Goal: Transaction & Acquisition: Purchase product/service

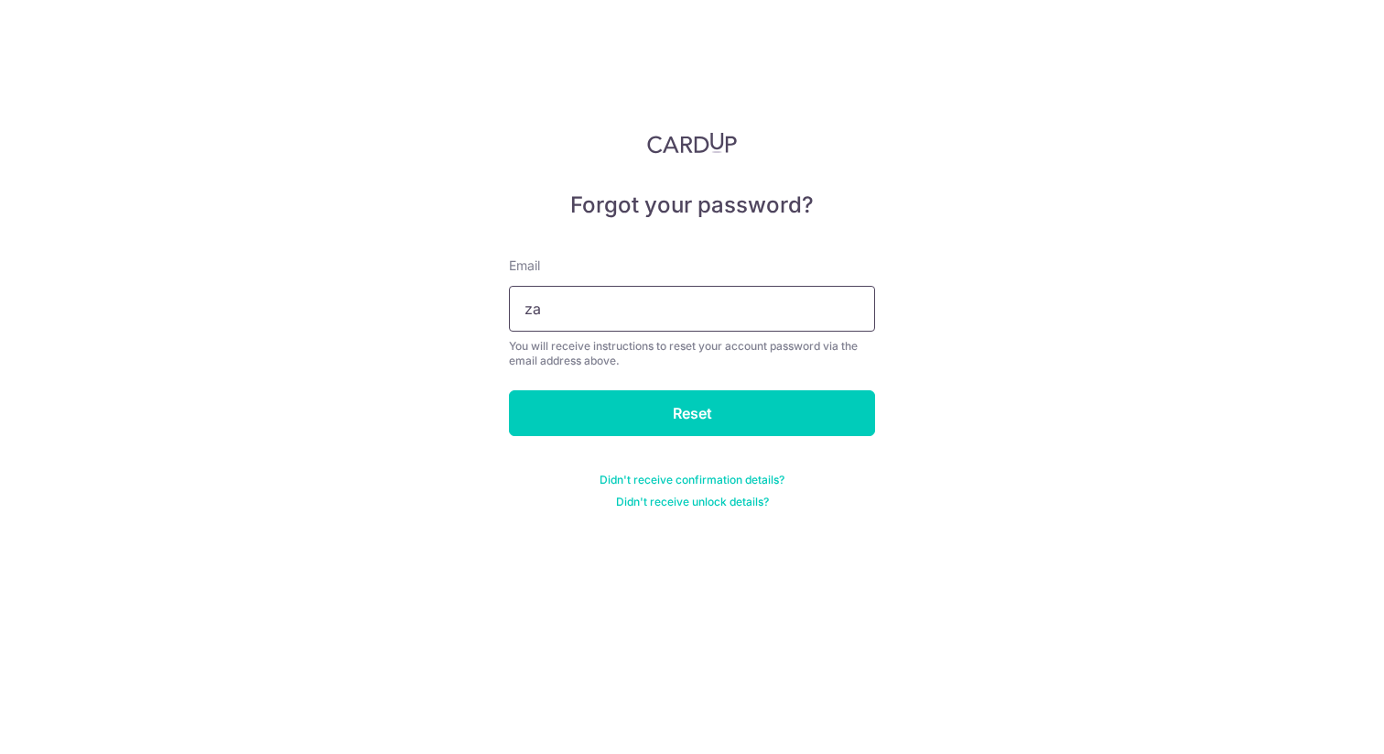
type input "z"
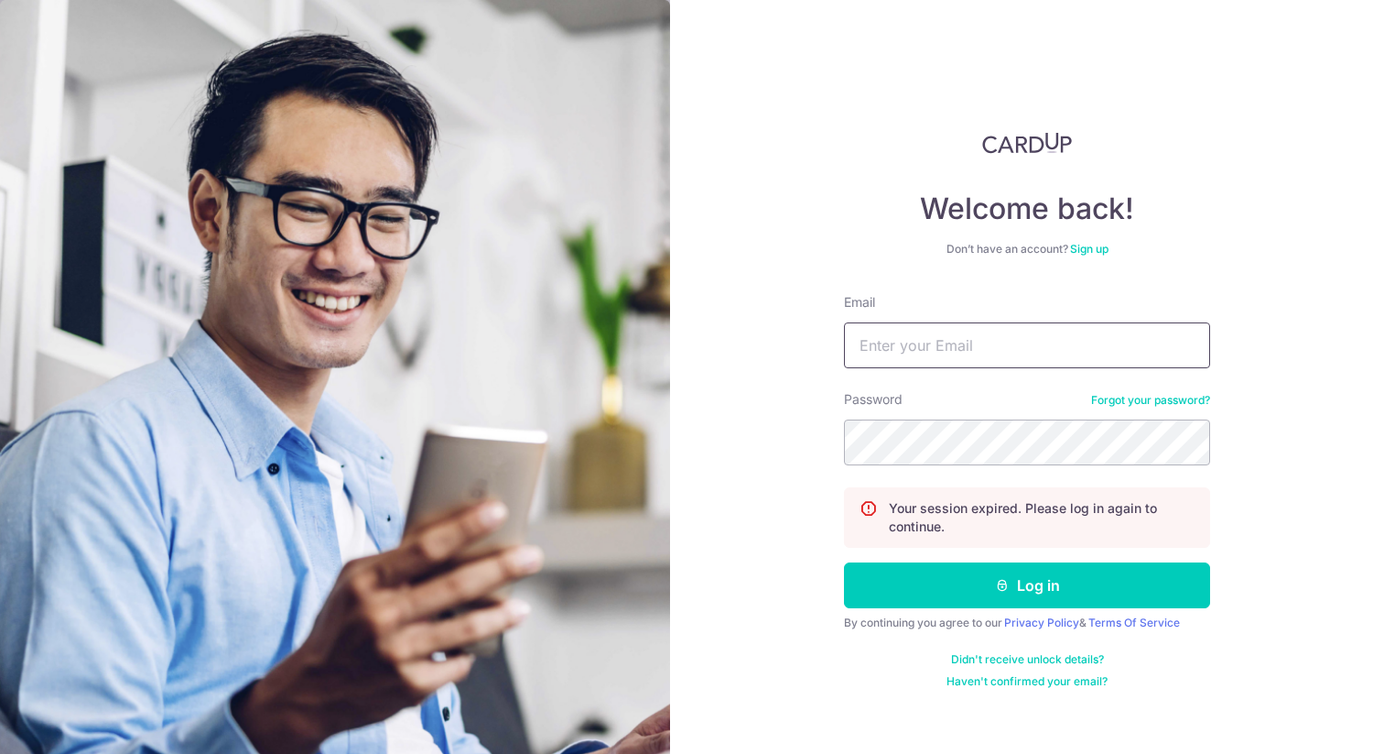
click at [1004, 349] on input "Email" at bounding box center [1027, 345] width 366 height 46
type input "zactao.work@gmail.com"
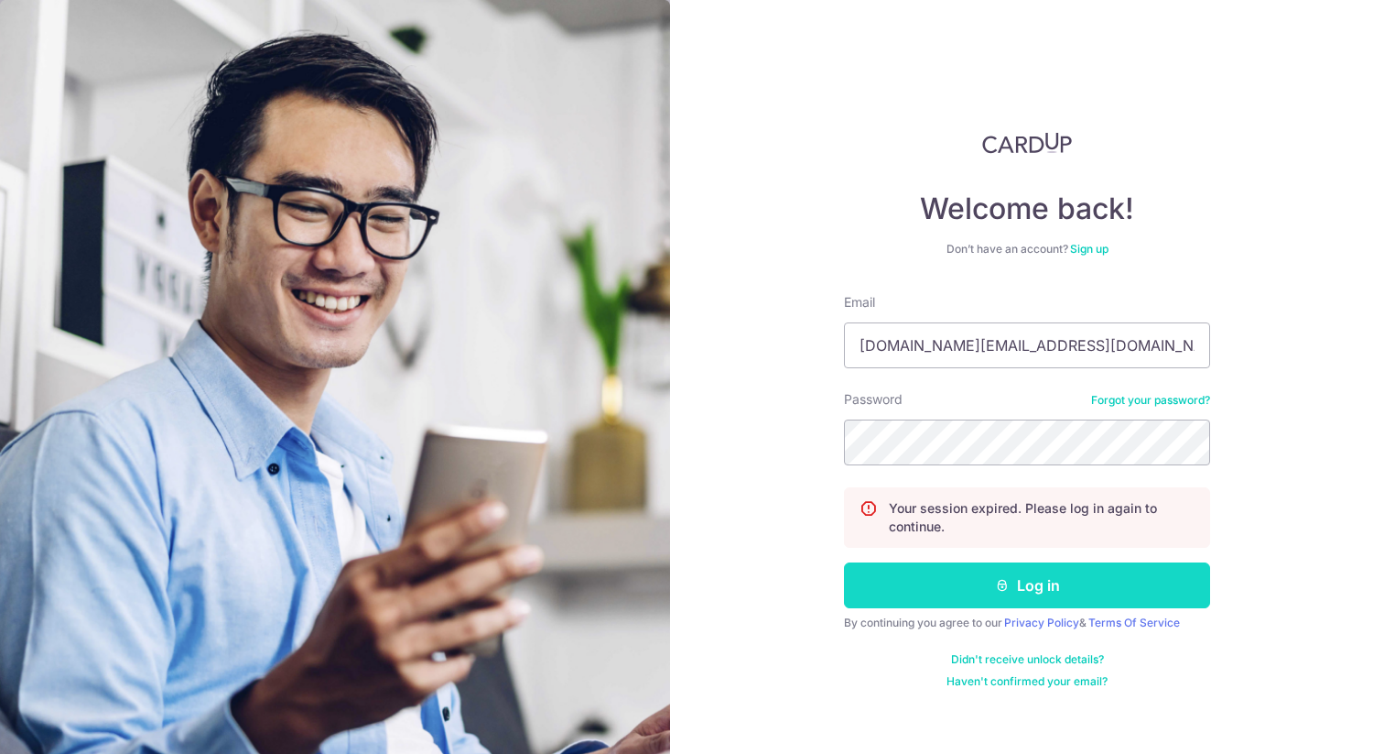
click at [1005, 594] on button "Log in" at bounding box center [1027, 585] width 366 height 46
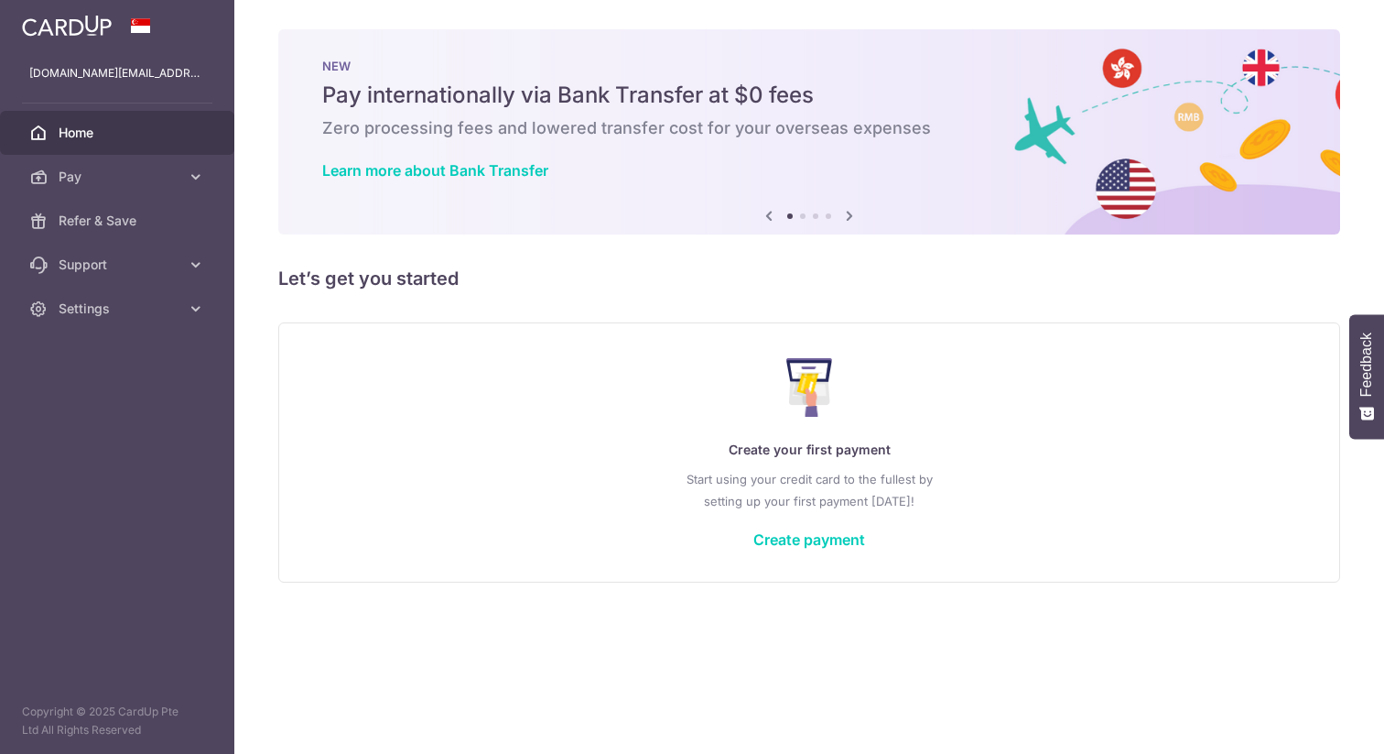
click at [799, 517] on div "Create your first payment Start using your credit card to the fullest by settin…" at bounding box center [809, 451] width 1016 height 217
click at [819, 545] on link "Create payment" at bounding box center [810, 539] width 112 height 18
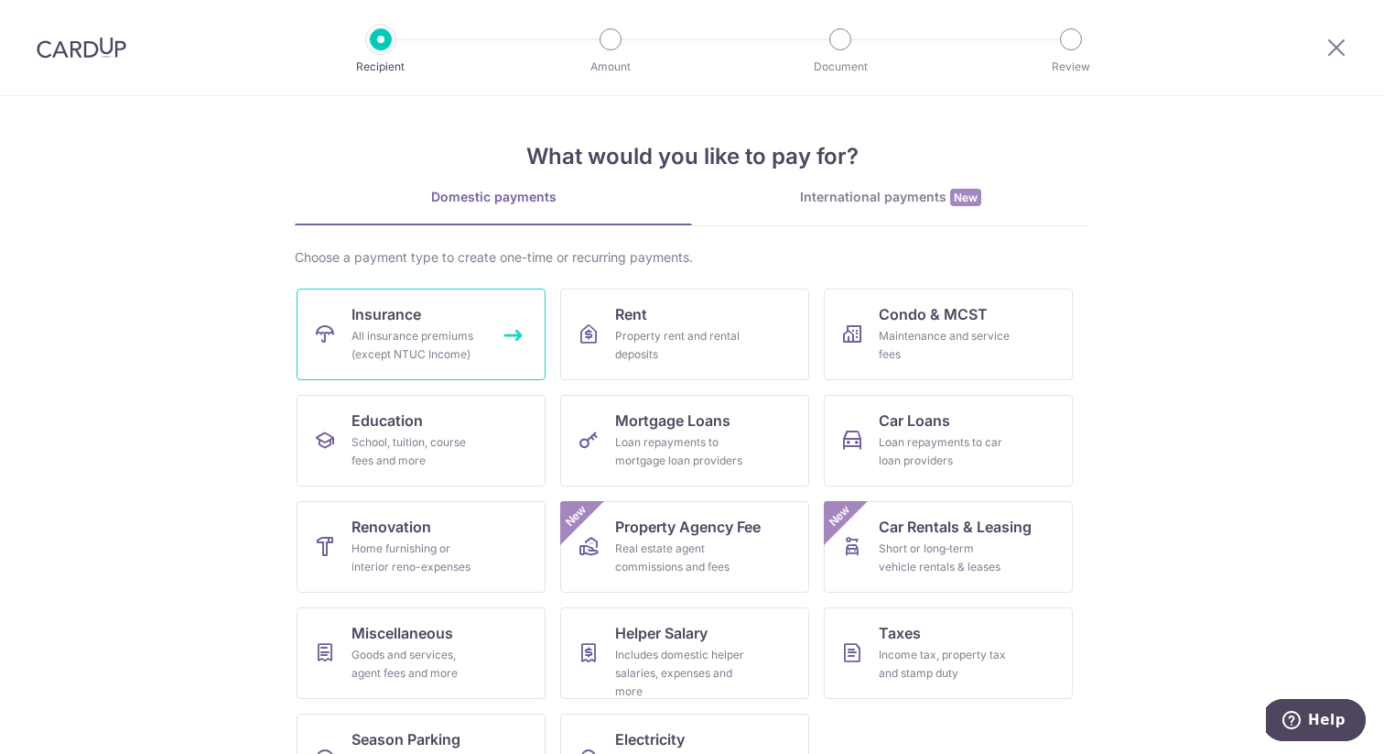
click at [493, 320] on link "Insurance All insurance premiums (except NTUC Income)" at bounding box center [421, 334] width 249 height 92
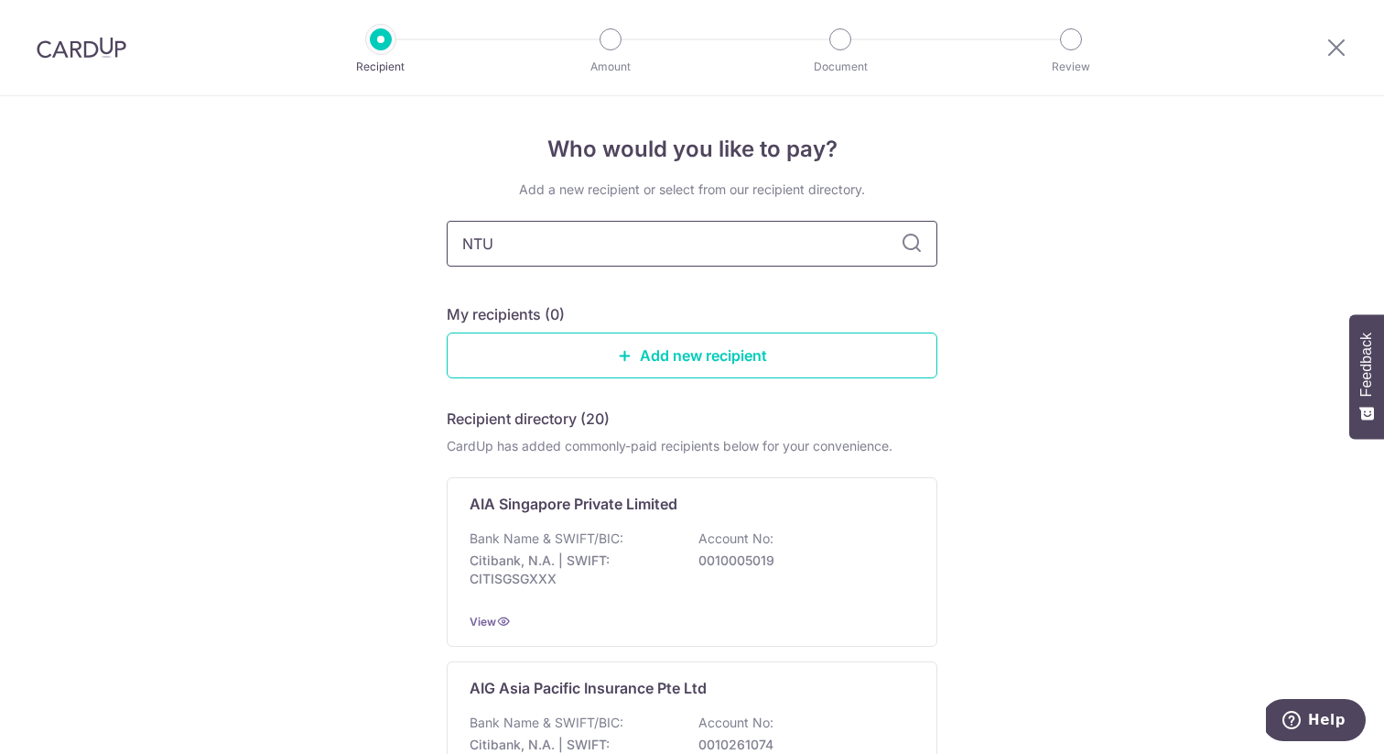
type input "NTUC"
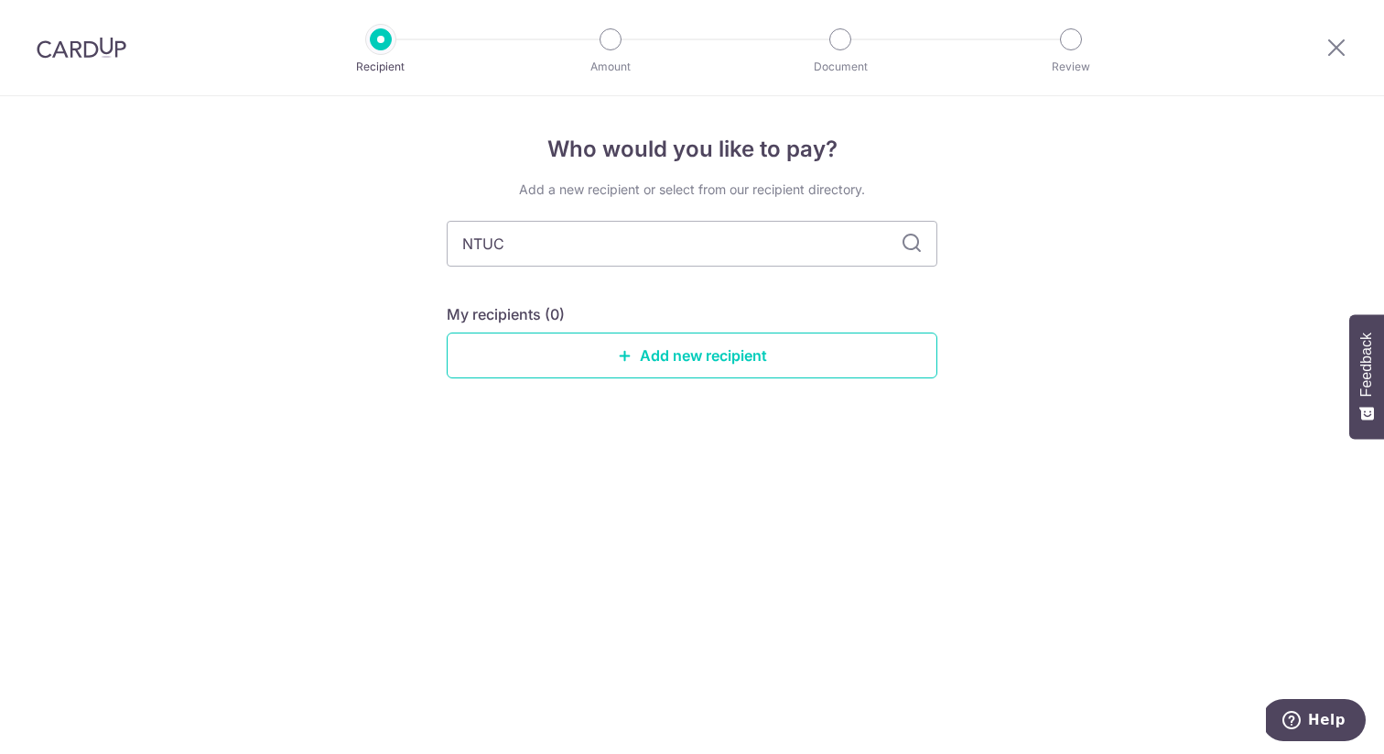
type input "NTUCI"
type input "N"
type input "Income"
click at [793, 244] on input "Income" at bounding box center [692, 244] width 491 height 46
type input "I"
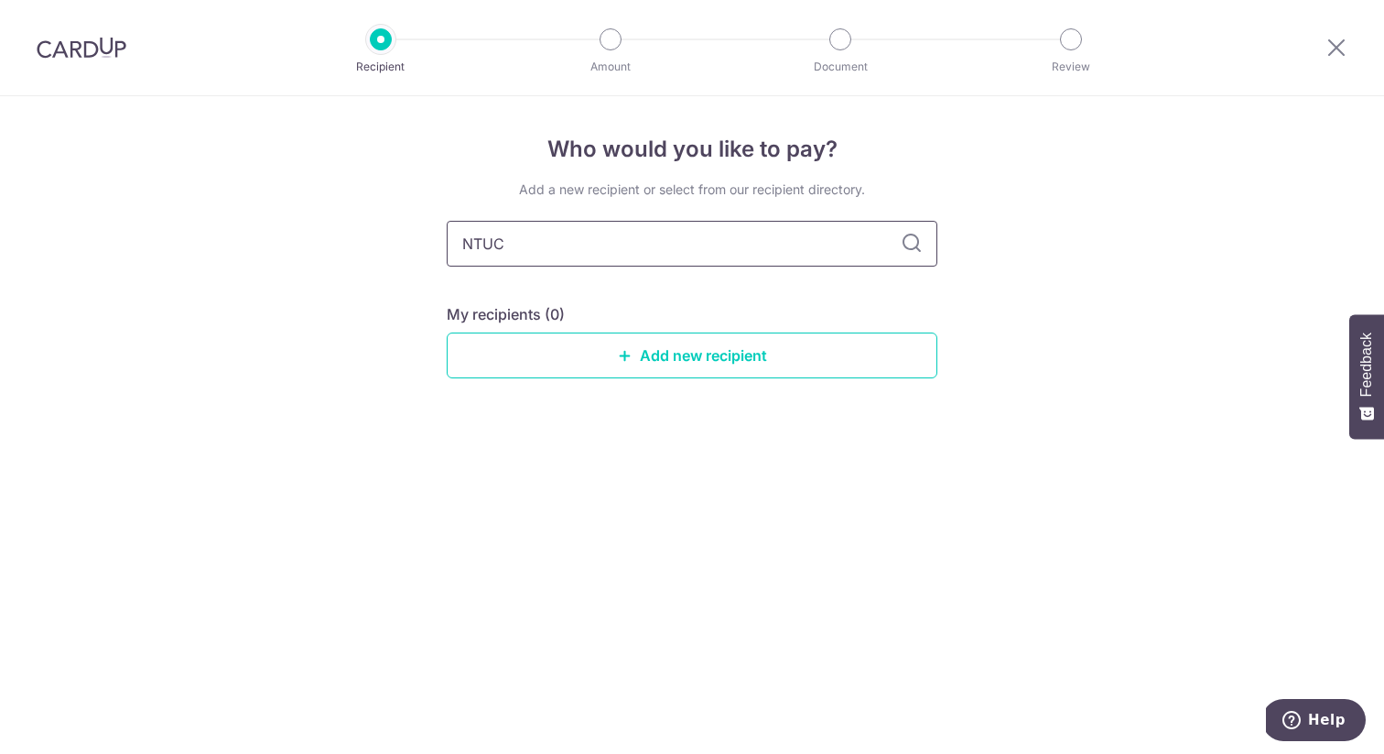
type input "NTUC"
click at [906, 251] on icon at bounding box center [912, 244] width 22 height 22
click at [903, 244] on icon at bounding box center [912, 244] width 22 height 22
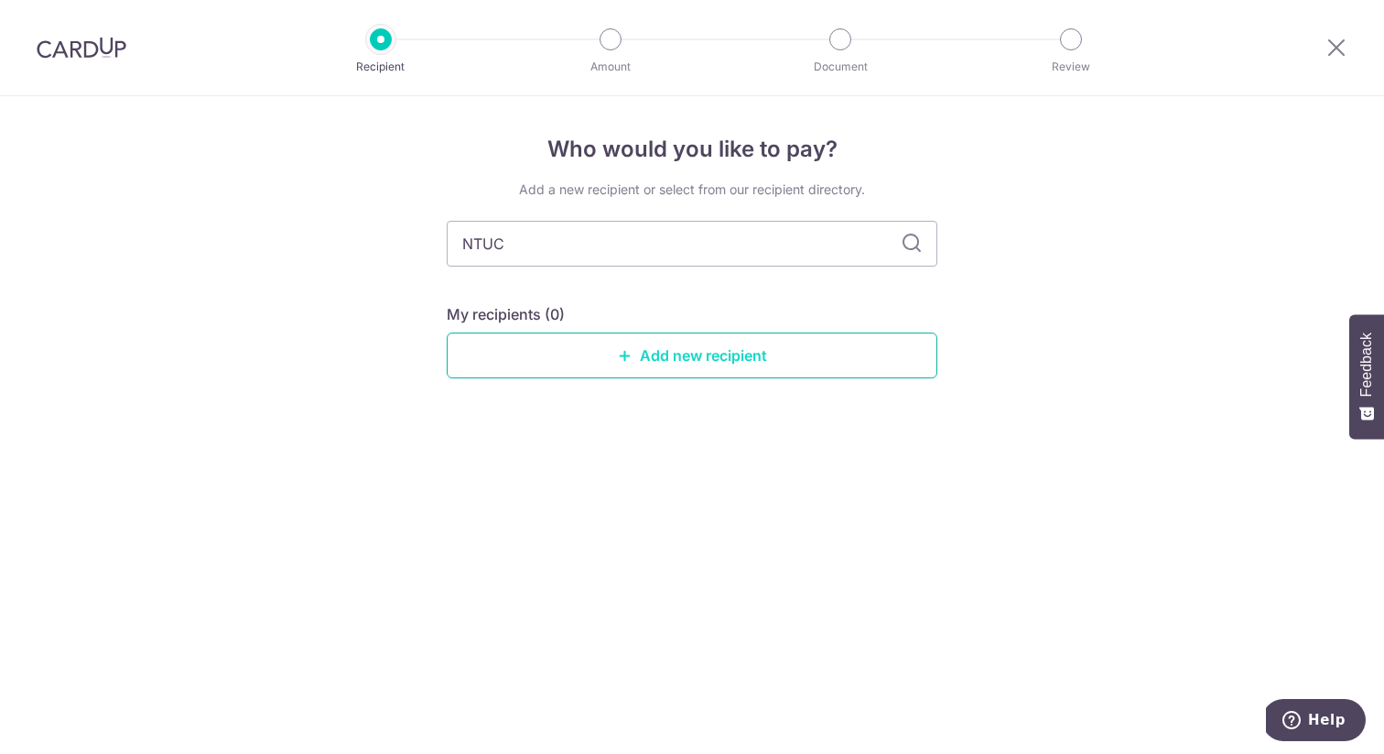
click at [777, 352] on link "Add new recipient" at bounding box center [692, 355] width 491 height 46
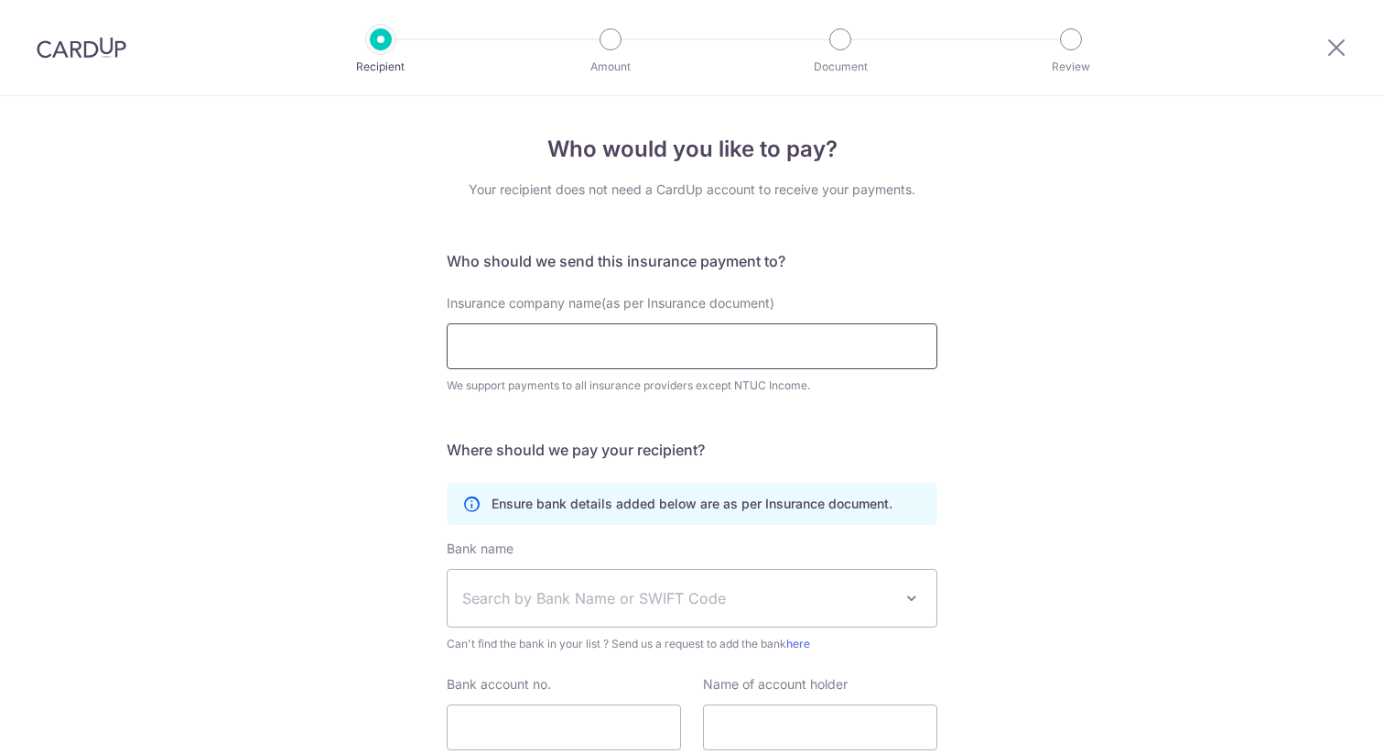
click at [722, 351] on input "Insurance company name(as per Insurance document)" at bounding box center [692, 346] width 491 height 46
click at [610, 43] on div at bounding box center [611, 39] width 22 height 22
